Goal: Find specific page/section: Find specific page/section

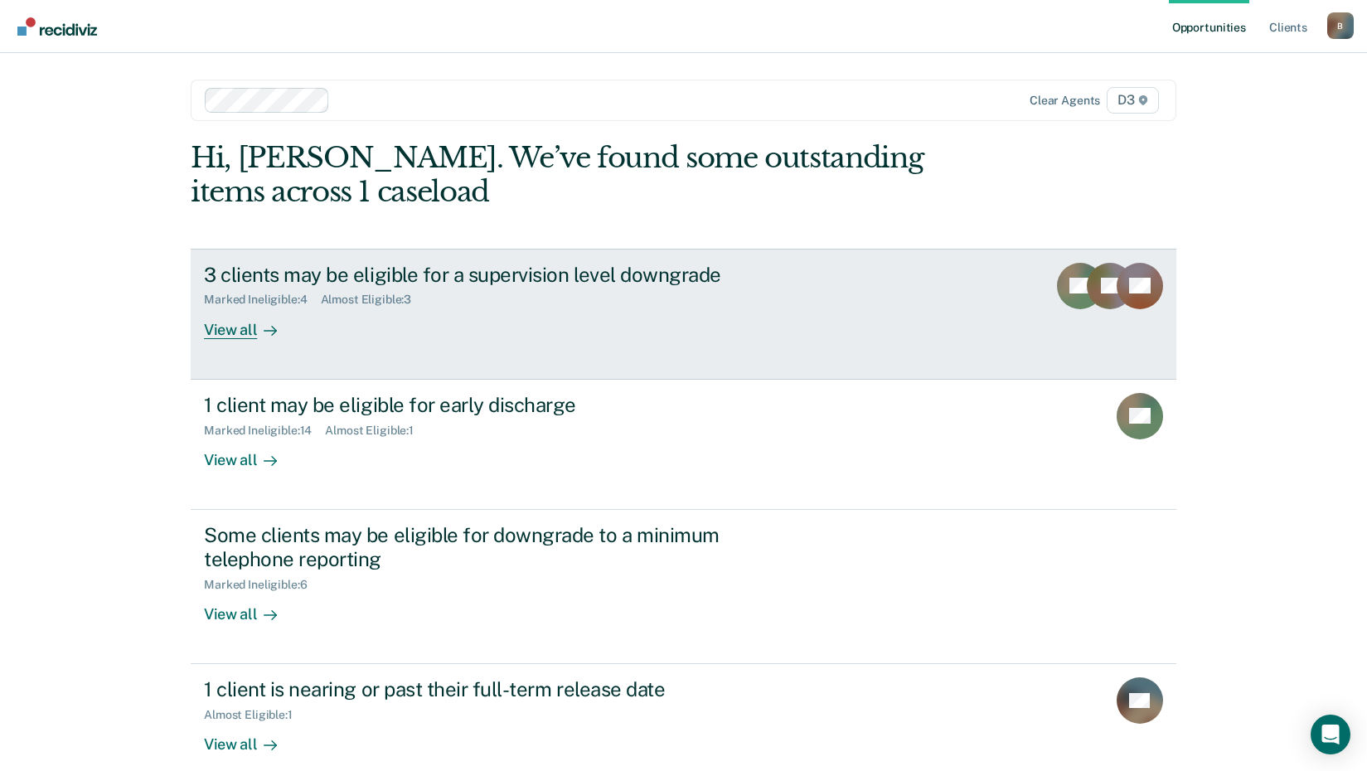
click at [239, 331] on div "View all" at bounding box center [250, 323] width 93 height 32
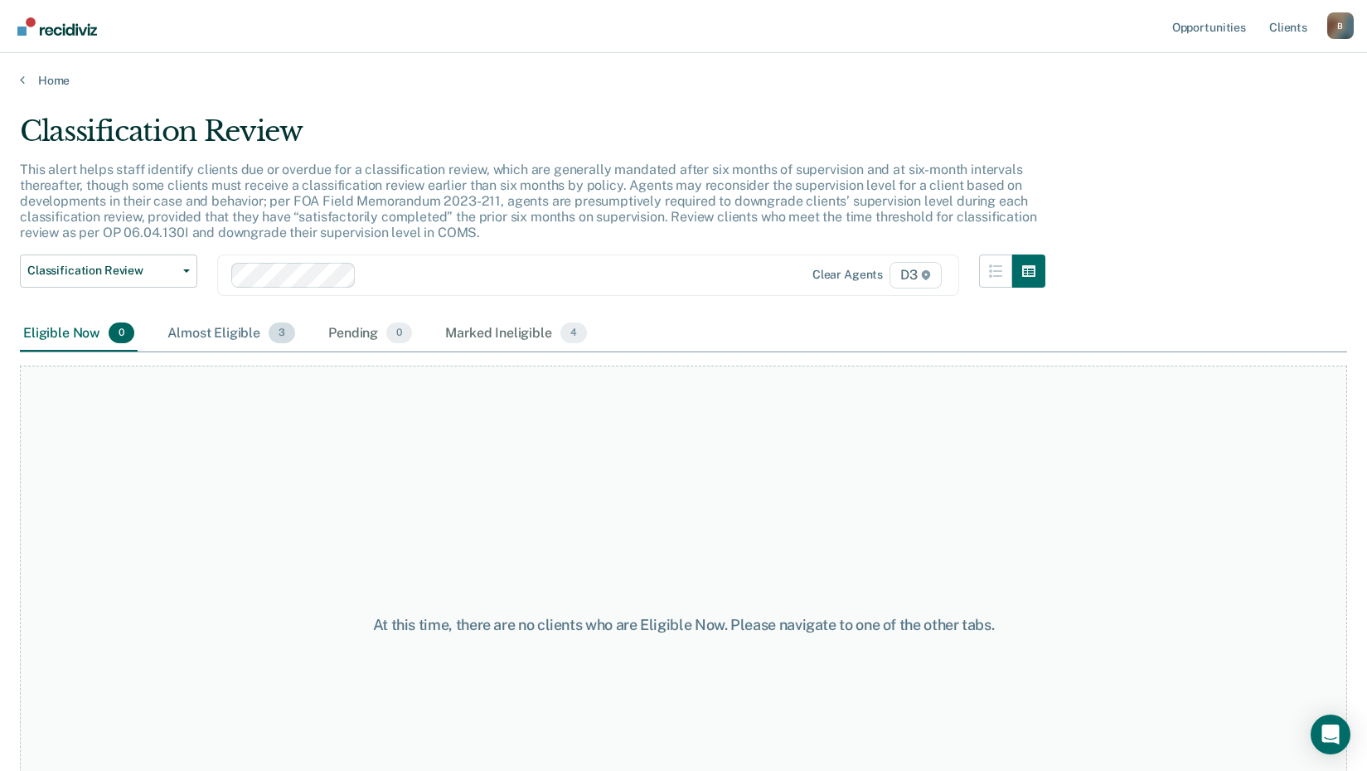
click at [234, 337] on div "Almost Eligible 3" at bounding box center [231, 334] width 134 height 36
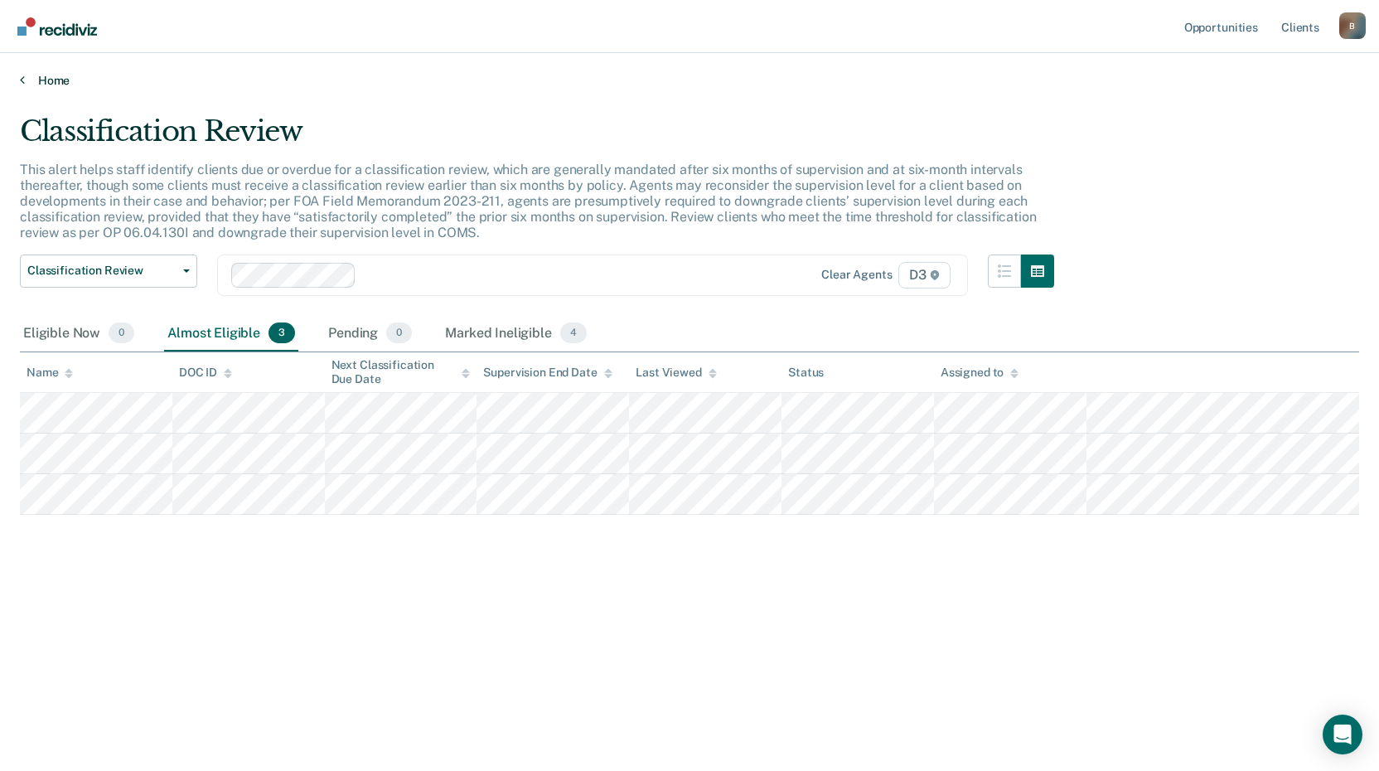
click at [63, 85] on link "Home" at bounding box center [689, 80] width 1339 height 15
